Goal: Obtain resource: Obtain resource

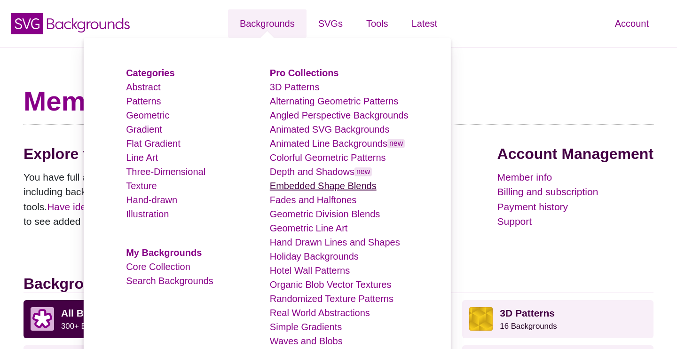
click at [330, 183] on link "Embedded Shape Blends" at bounding box center [323, 186] width 107 height 10
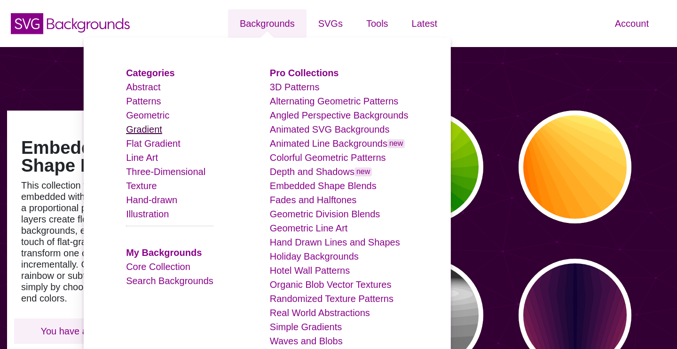
click at [149, 129] on link "Gradient" at bounding box center [144, 129] width 36 height 10
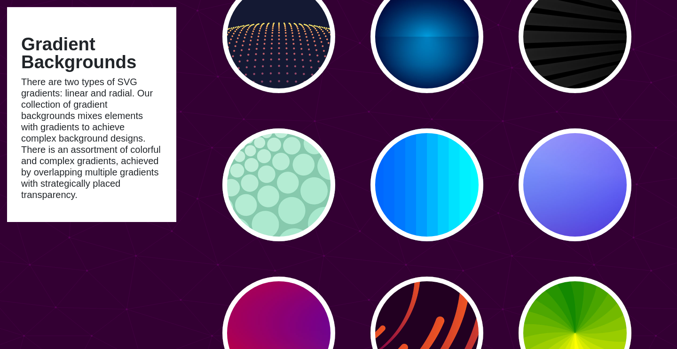
scroll to position [129, 0]
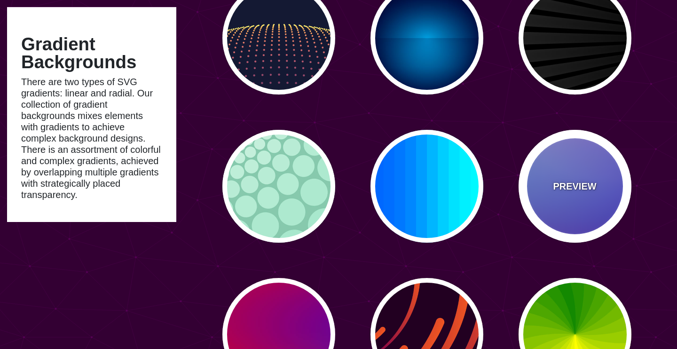
click at [580, 188] on p "PREVIEW" at bounding box center [574, 186] width 43 height 14
type input "#0000FF"
type input "#0099FF"
type input "#FF99FF"
type input "#880088"
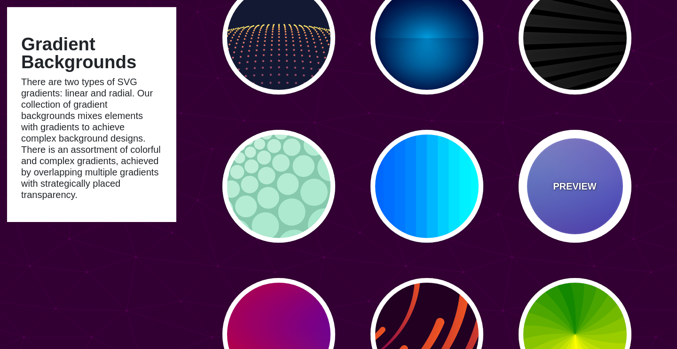
type input "12"
type input "0"
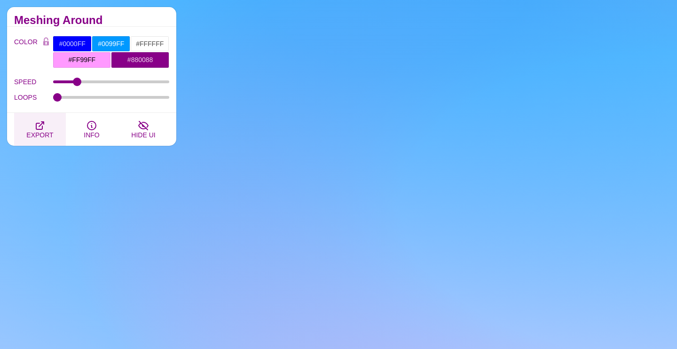
click at [39, 126] on icon "button" at bounding box center [40, 126] width 8 height 8
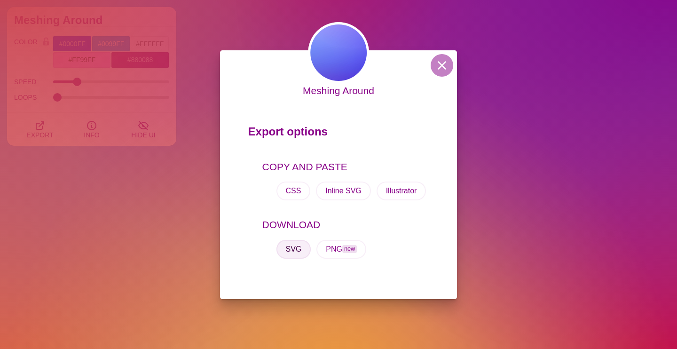
click at [294, 249] on button "SVG" at bounding box center [294, 249] width 35 height 19
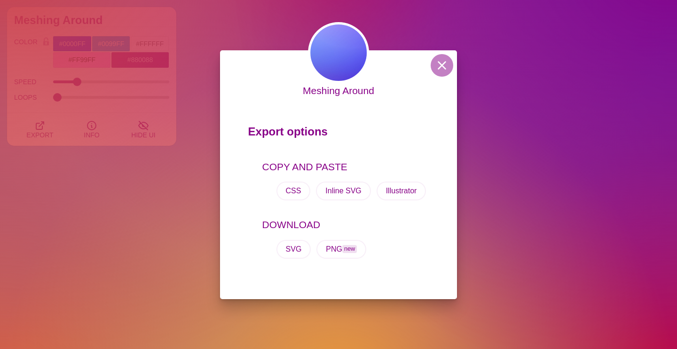
click at [398, 155] on div "COPY AND PASTE CSS Inline SVG Illustrator" at bounding box center [338, 184] width 181 height 58
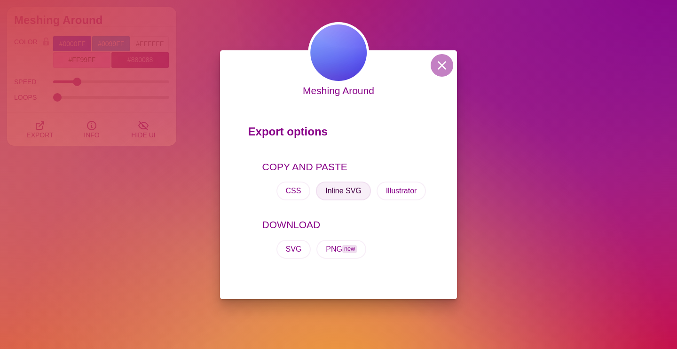
click at [346, 192] on button "Inline SVG" at bounding box center [343, 191] width 55 height 19
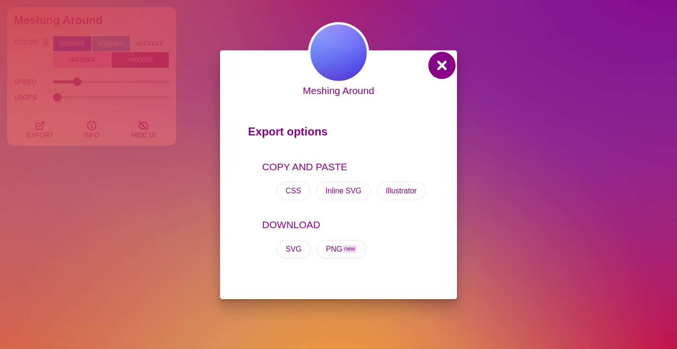
click at [446, 62] on button at bounding box center [442, 65] width 23 height 23
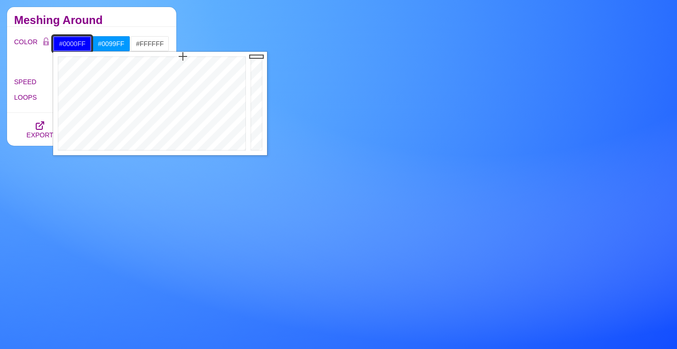
click at [79, 45] on input "#0000FF" at bounding box center [72, 44] width 39 height 16
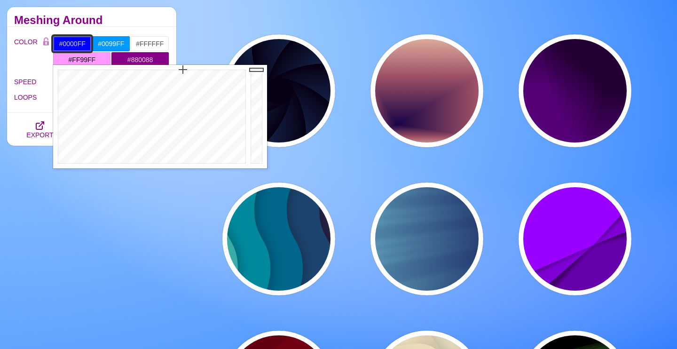
scroll to position [1131, 0]
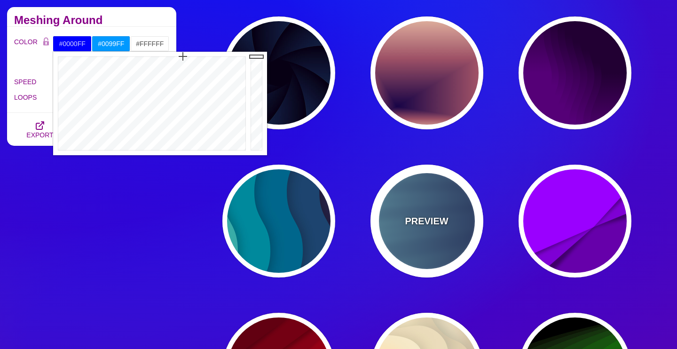
click at [422, 215] on p "PREVIEW" at bounding box center [426, 221] width 43 height 14
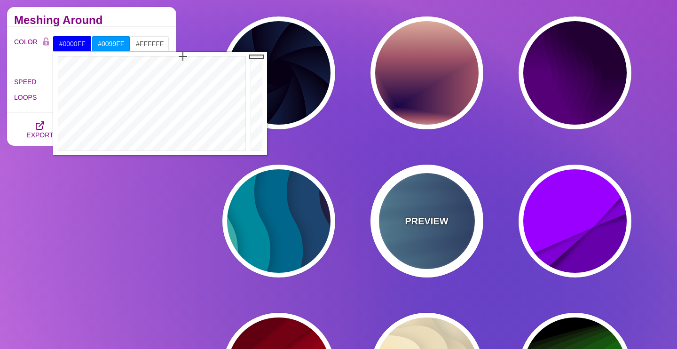
type input "#000044"
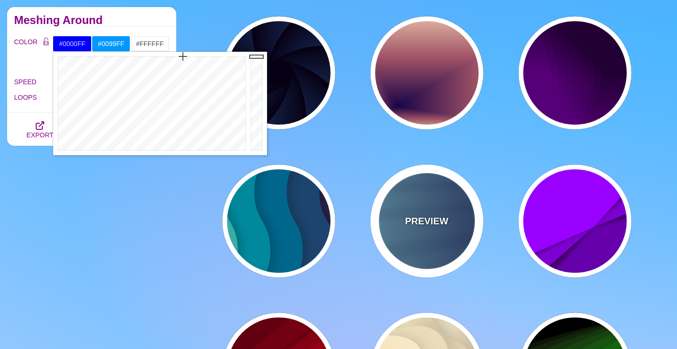
type input "#99FFFF"
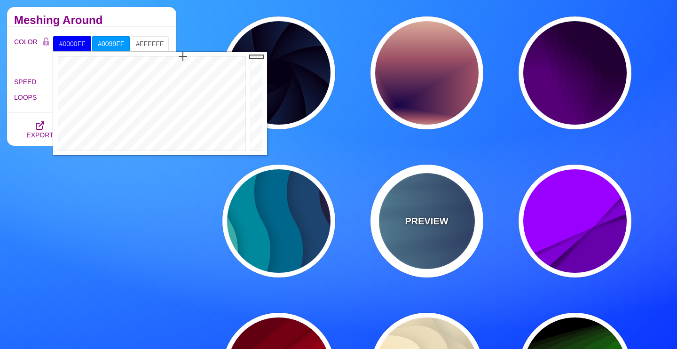
type input "1"
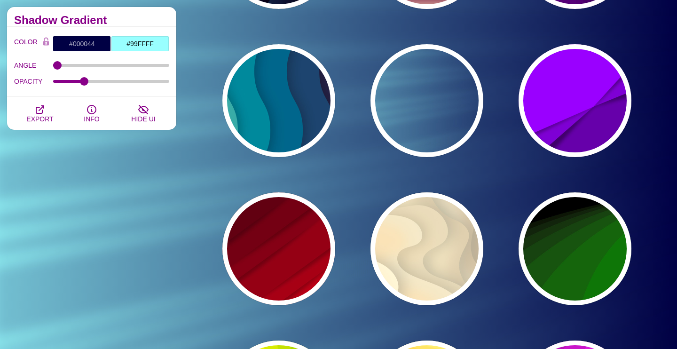
scroll to position [1248, 0]
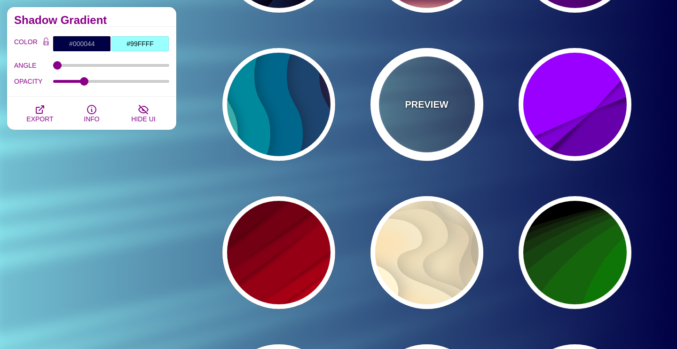
click at [424, 103] on p "PREVIEW" at bounding box center [426, 104] width 43 height 14
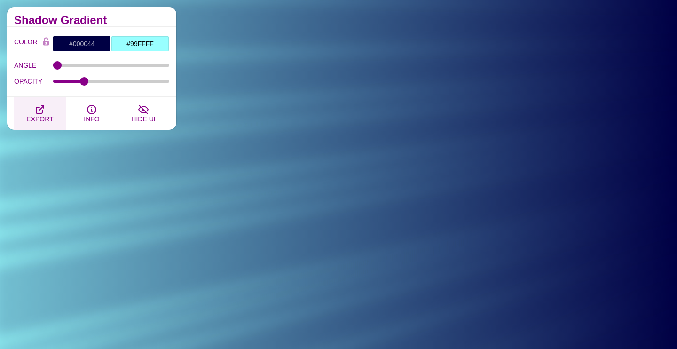
click at [41, 115] on icon "button" at bounding box center [39, 109] width 11 height 11
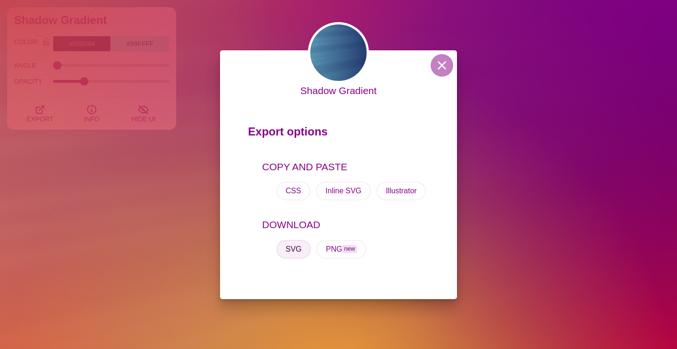
click at [295, 253] on button "SVG" at bounding box center [294, 249] width 35 height 19
click at [424, 240] on div "SVG PNG new" at bounding box center [345, 249] width 167 height 34
click at [332, 190] on button "Inline SVG" at bounding box center [343, 191] width 55 height 19
click at [444, 63] on button at bounding box center [442, 65] width 23 height 23
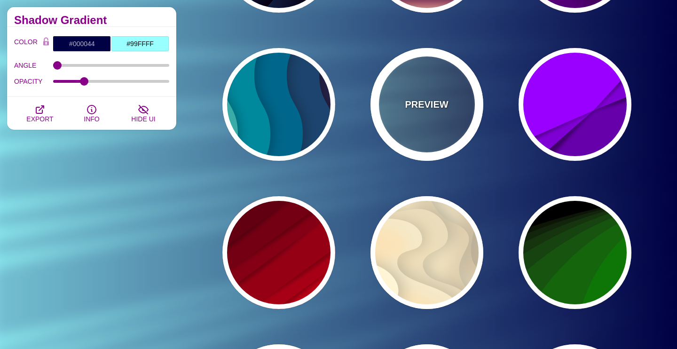
click at [427, 102] on p "PREVIEW" at bounding box center [426, 104] width 43 height 14
click at [432, 123] on div "PREVIEW" at bounding box center [427, 104] width 113 height 113
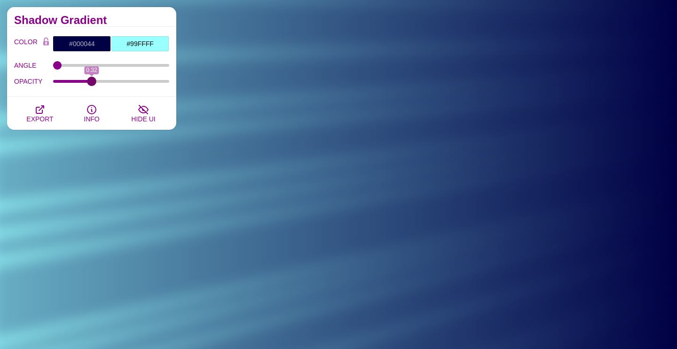
drag, startPoint x: 86, startPoint y: 80, endPoint x: 91, endPoint y: 82, distance: 5.5
click at [91, 82] on input "OPACITY" at bounding box center [111, 81] width 117 height 4
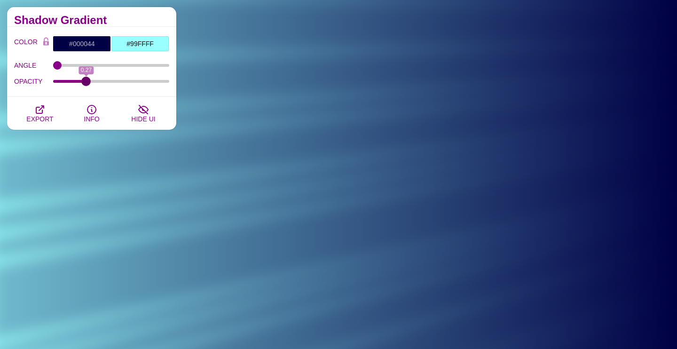
drag, startPoint x: 91, startPoint y: 82, endPoint x: 86, endPoint y: 81, distance: 5.3
type input "0.27"
click at [86, 81] on input "OPACITY" at bounding box center [111, 81] width 117 height 4
type input "0"
click at [55, 67] on input "ANGLE" at bounding box center [111, 65] width 117 height 4
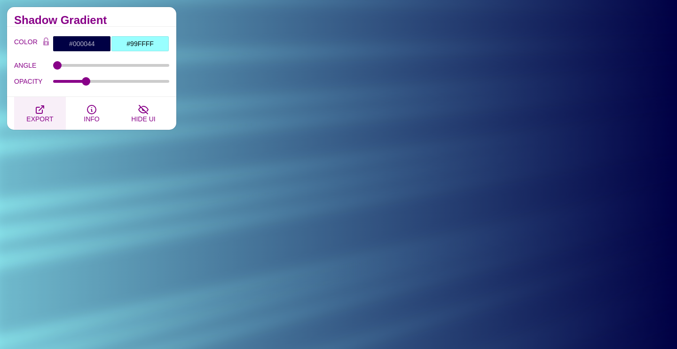
click at [47, 113] on button "EXPORT" at bounding box center [40, 113] width 52 height 33
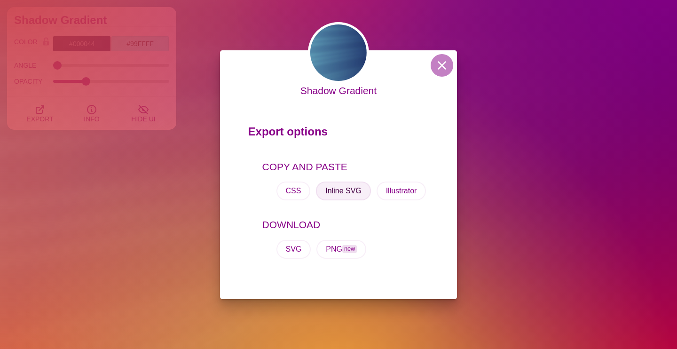
click at [348, 190] on button "Inline SVG" at bounding box center [343, 191] width 55 height 19
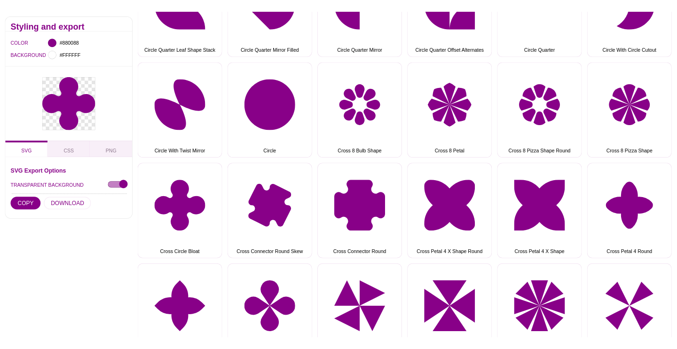
scroll to position [1637, 0]
